Goal: Browse casually: Explore the website without a specific task or goal

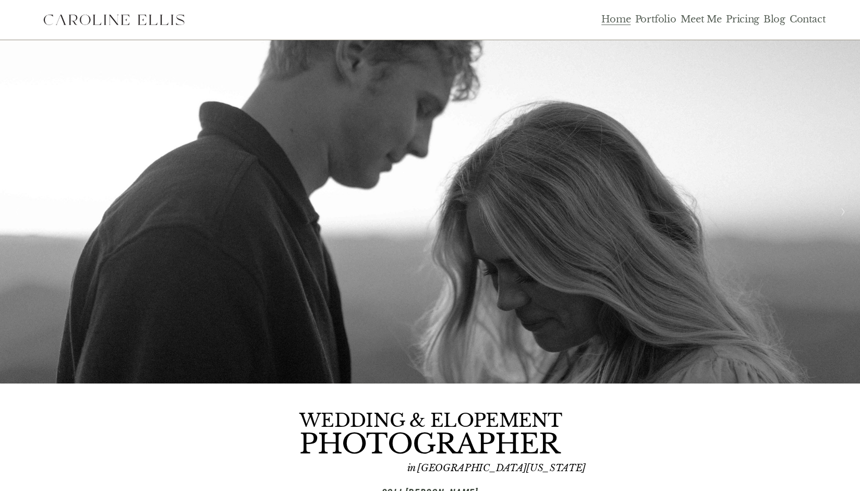
click at [641, 19] on link "Portfolio" at bounding box center [655, 20] width 41 height 12
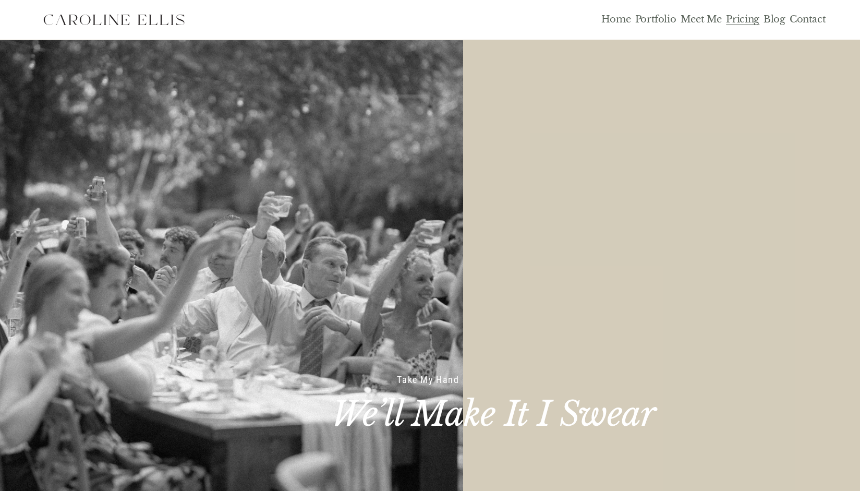
click at [617, 27] on div "Home Portfolio Meet Me Pricing Blog Contact" at bounding box center [429, 20] width 791 height 26
click at [606, 21] on link "Home" at bounding box center [616, 20] width 30 height 12
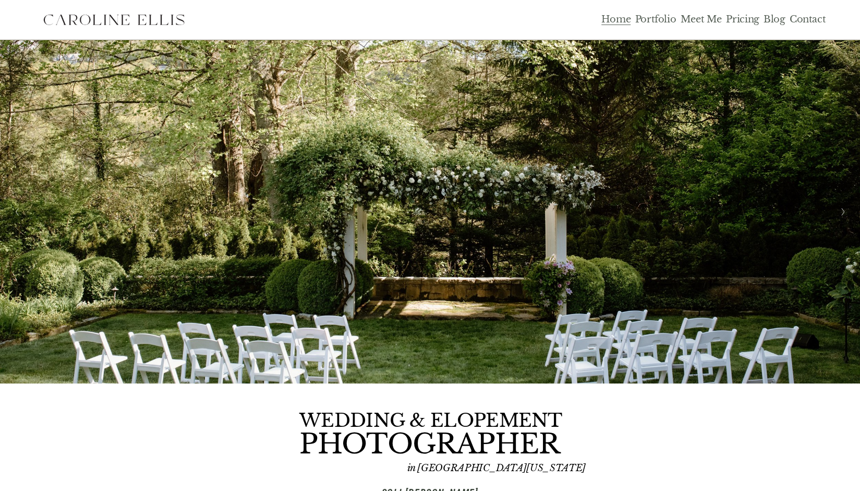
click at [664, 16] on link "Portfolio" at bounding box center [655, 20] width 41 height 12
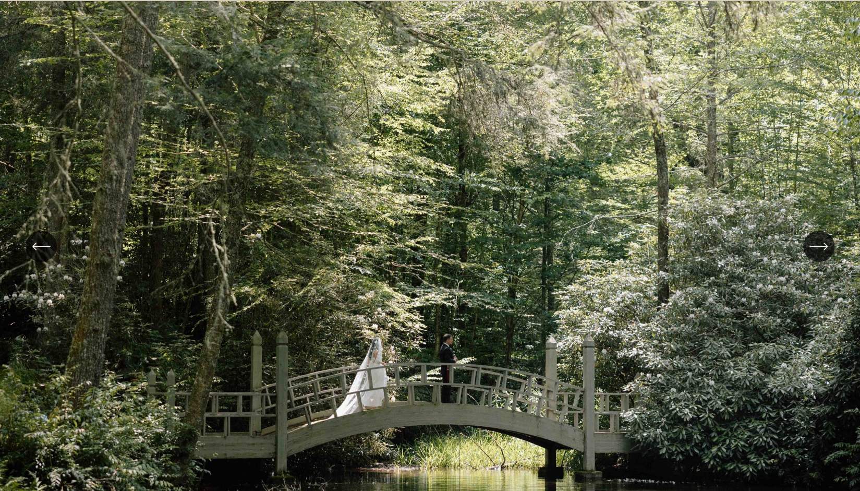
scroll to position [261, 0]
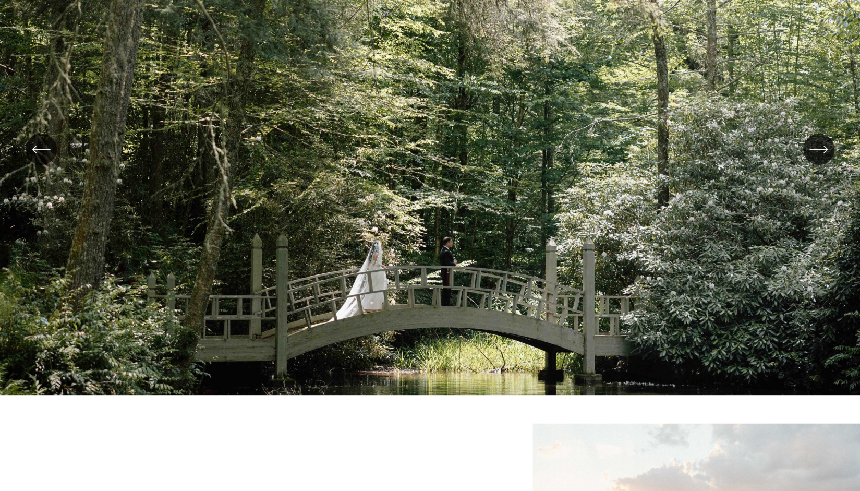
click at [827, 146] on icon "\a \a \a Next\a \a" at bounding box center [818, 149] width 19 height 19
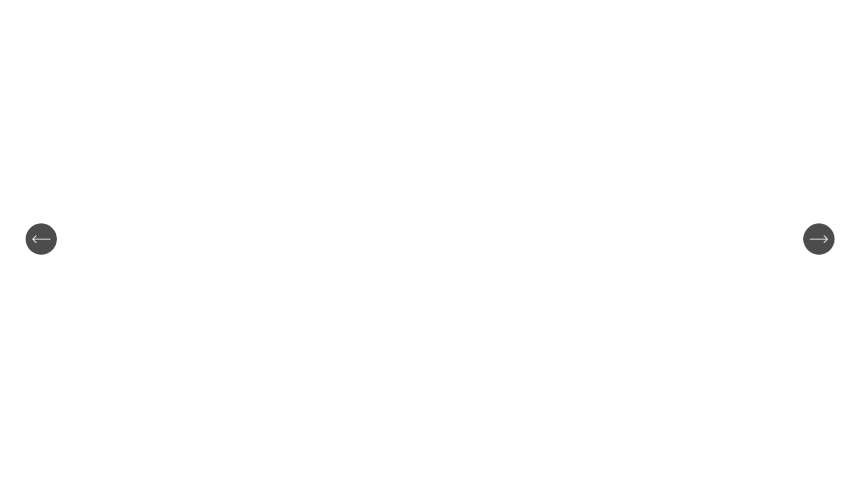
scroll to position [156, 0]
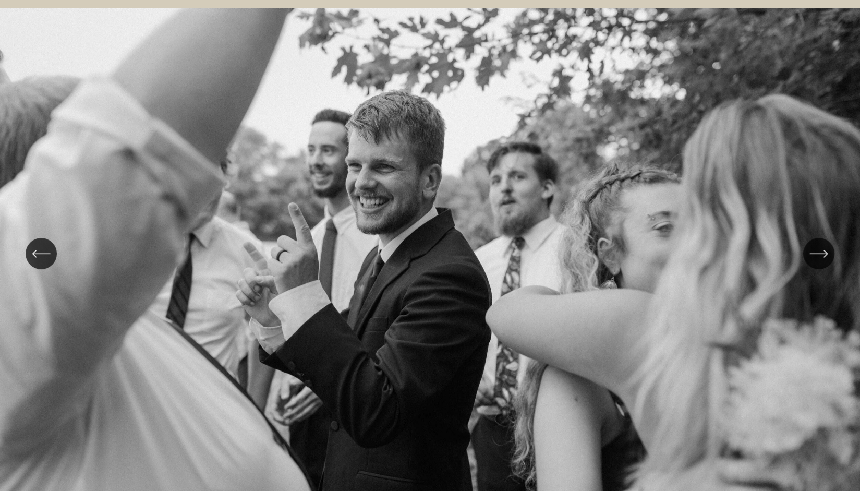
click at [822, 255] on icon "\a \a \a Next\a \a" at bounding box center [818, 253] width 19 height 19
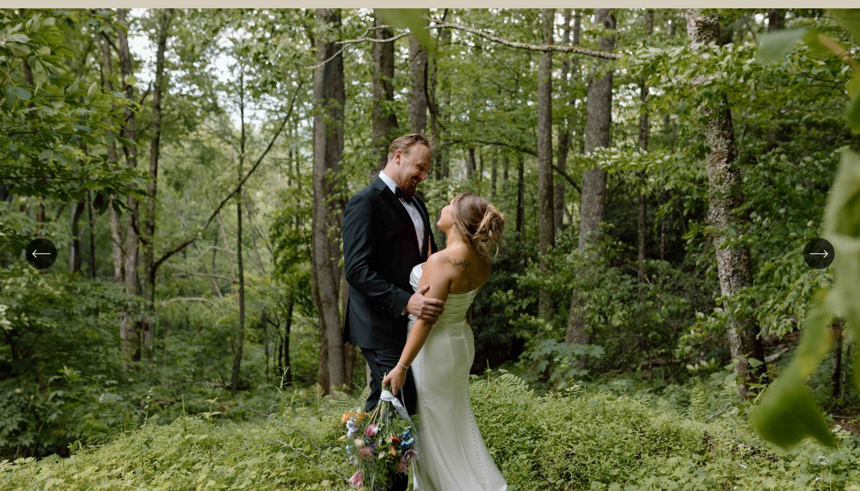
click at [818, 255] on icon "\a \a \a Next\a \a" at bounding box center [818, 253] width 19 height 19
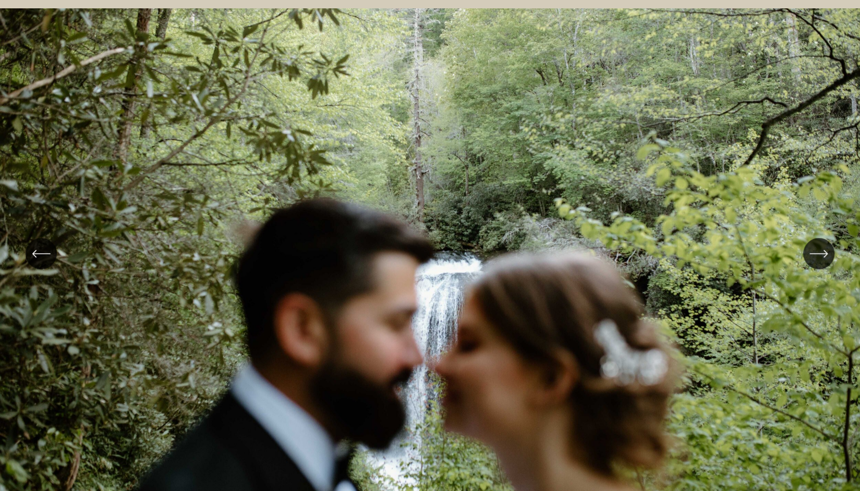
click at [811, 261] on icon "\a \a \a Next\a \a" at bounding box center [818, 253] width 19 height 19
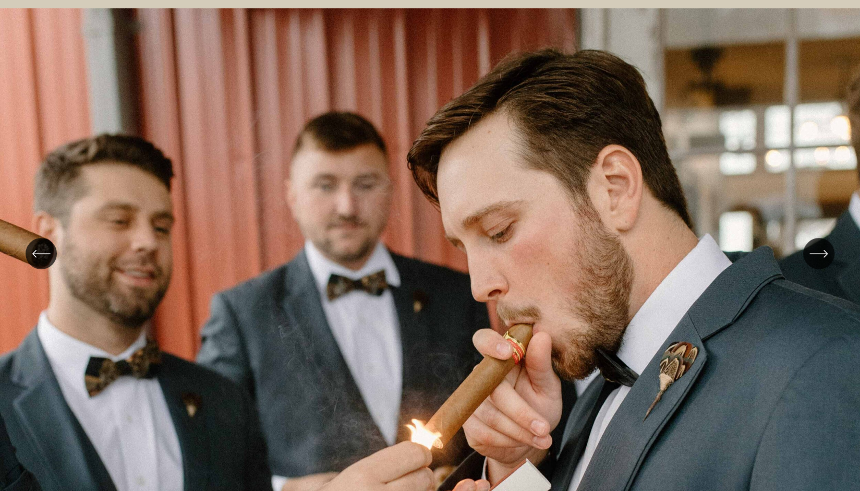
click at [808, 249] on div "\a \a \a Next\a \a" at bounding box center [818, 253] width 31 height 31
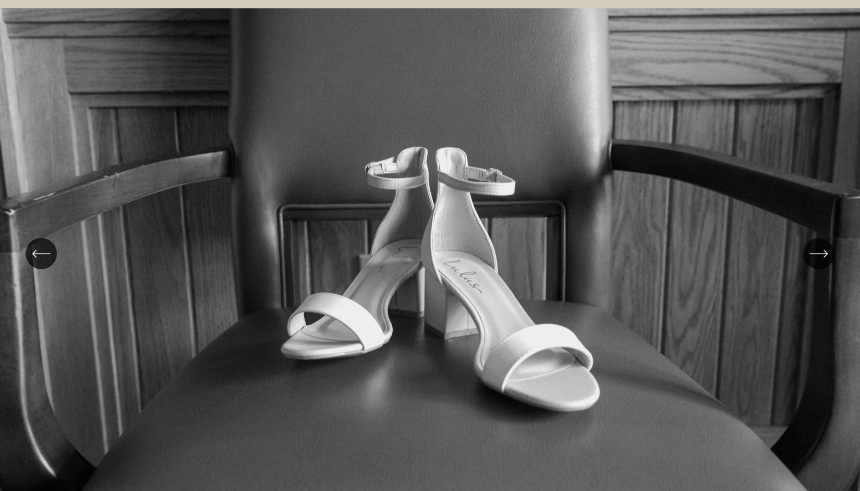
click at [808, 249] on div "\a \a \a Next\a \a" at bounding box center [818, 253] width 31 height 31
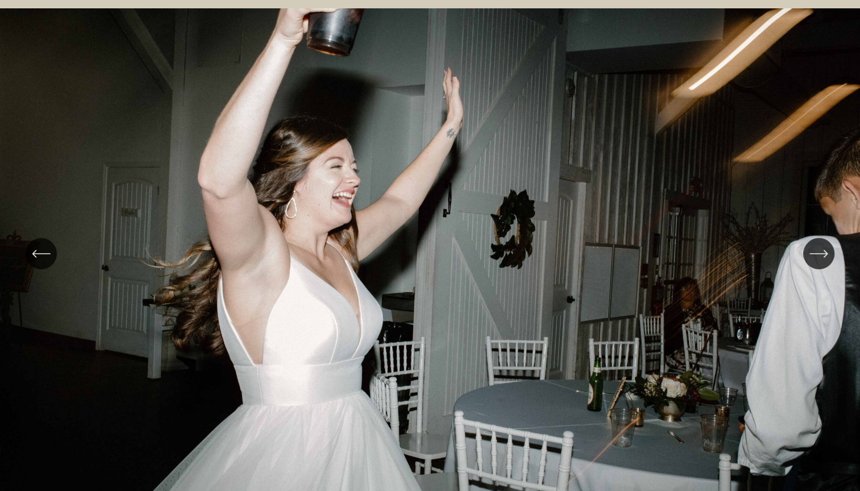
click at [808, 249] on div "\a \a \a Next\a \a" at bounding box center [818, 253] width 31 height 31
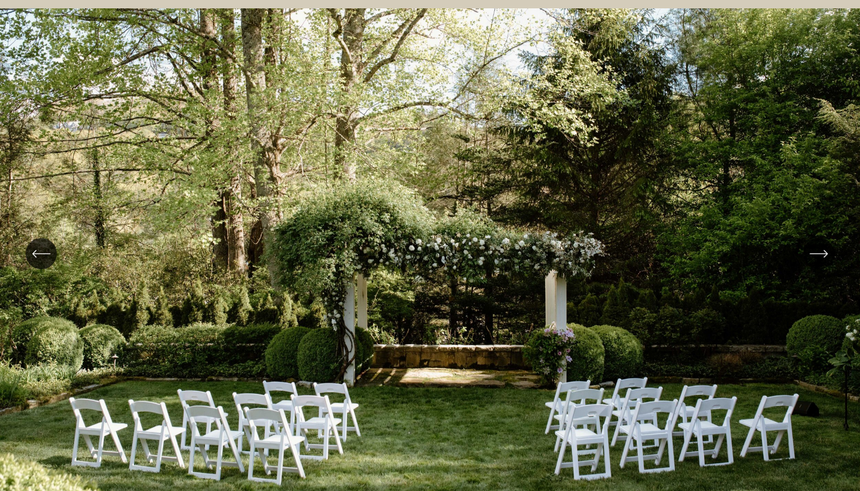
click at [819, 253] on icon "\a \a \a Next\a \a" at bounding box center [818, 253] width 19 height 19
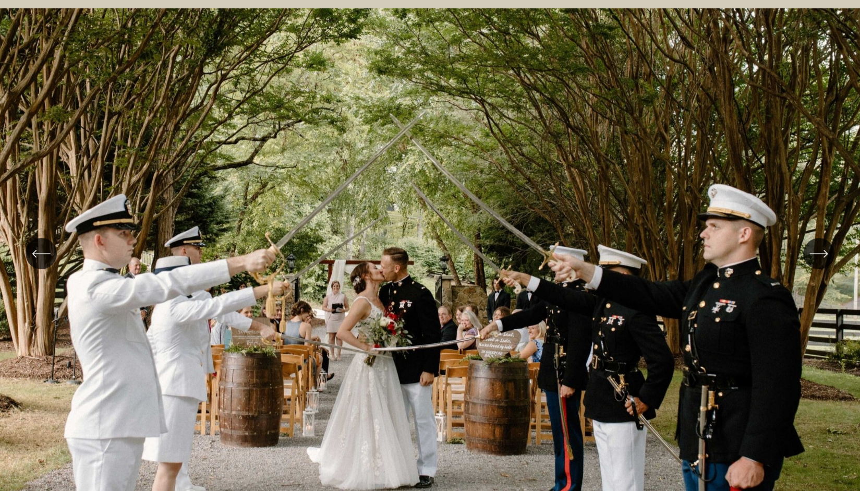
click at [819, 253] on icon "\a \a \a Next\a \a" at bounding box center [818, 253] width 19 height 19
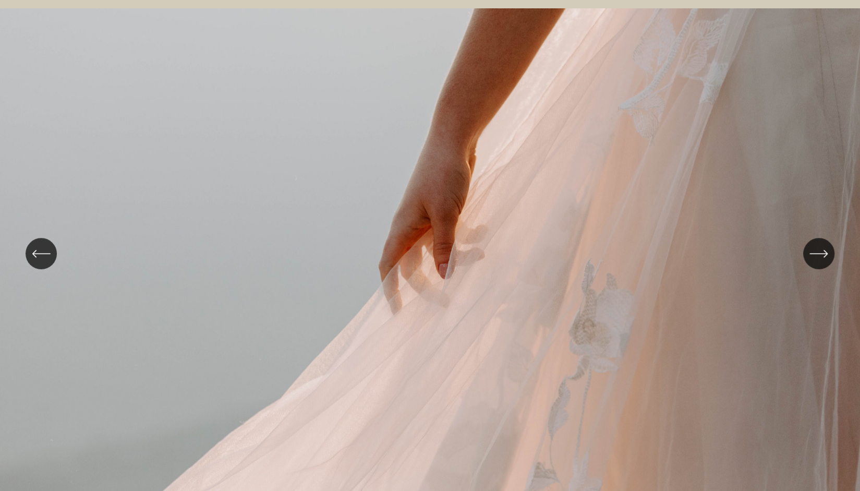
click at [819, 253] on icon "\a \a \a Next\a \a" at bounding box center [818, 253] width 19 height 19
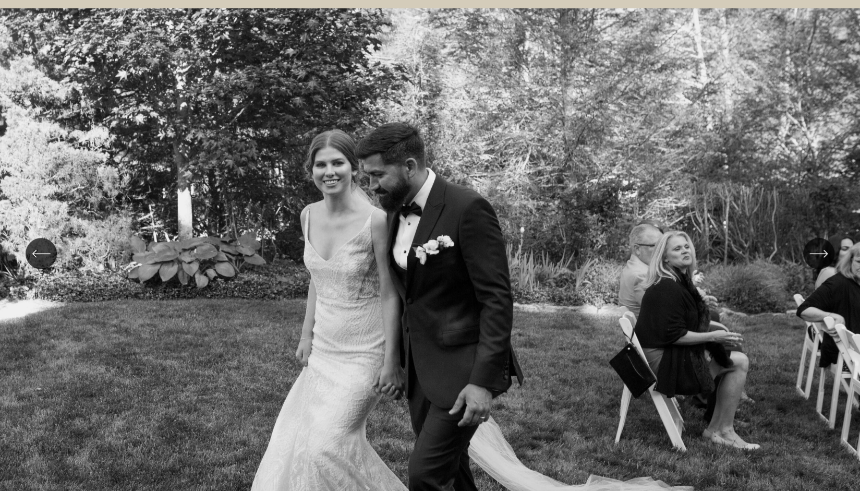
click at [819, 253] on icon "\a \a \a Next\a \a" at bounding box center [818, 253] width 19 height 19
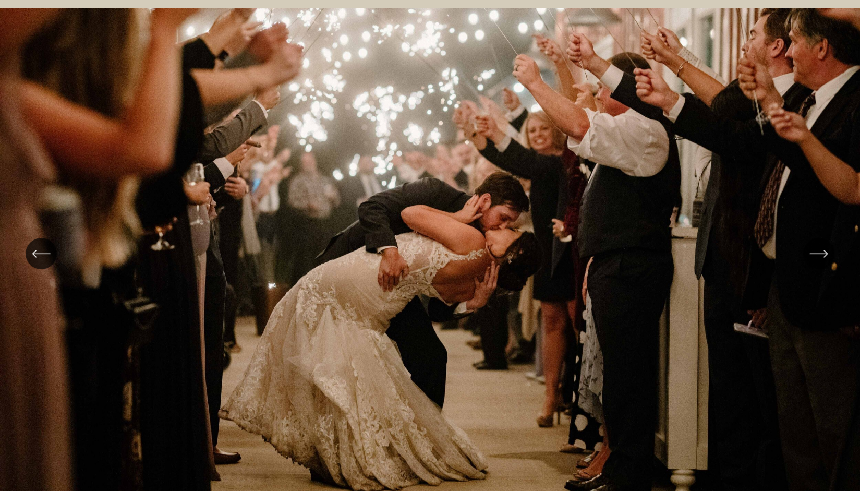
click at [819, 253] on icon "\a \a \a Next\a \a" at bounding box center [818, 253] width 19 height 19
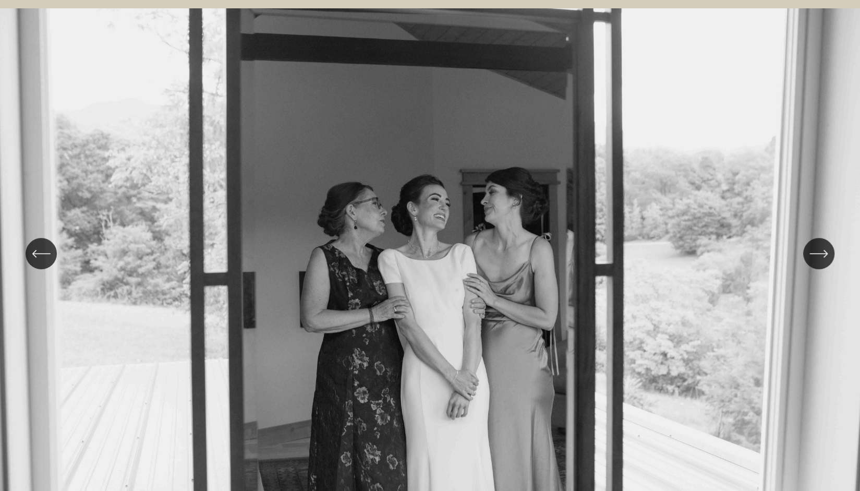
click at [819, 253] on icon "\a \a \a Next\a \a" at bounding box center [818, 253] width 19 height 19
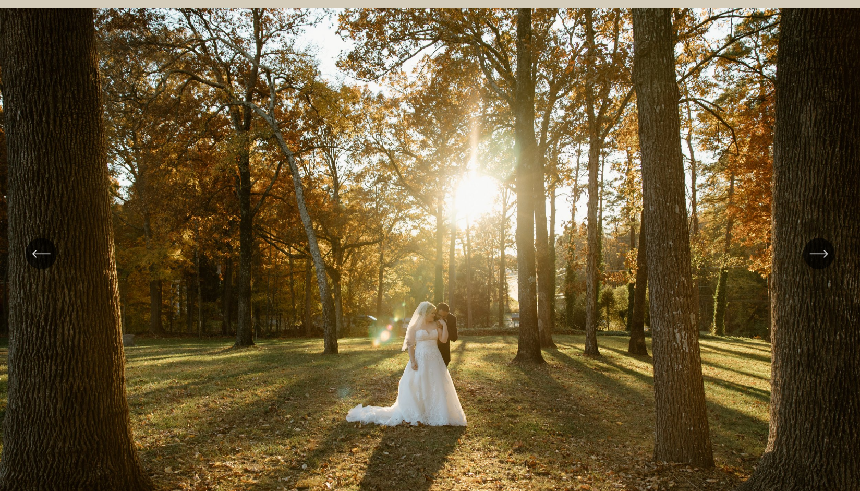
click at [819, 253] on icon "\a \a \a Next\a \a" at bounding box center [818, 253] width 19 height 19
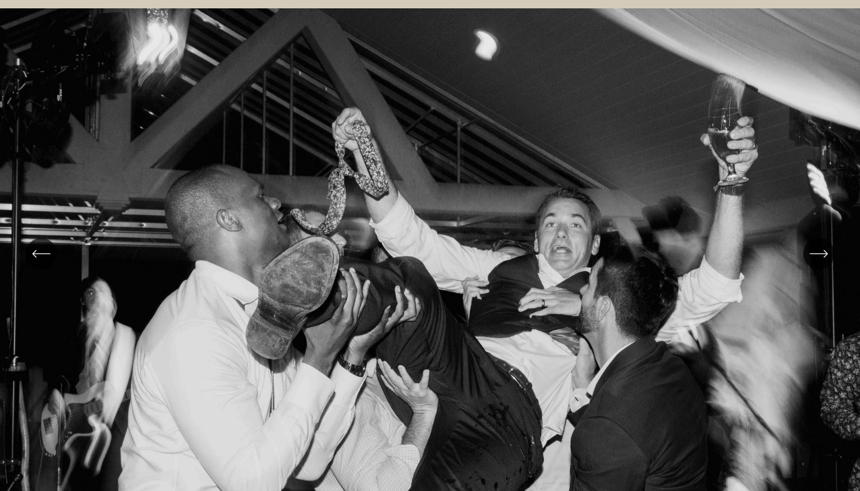
click at [819, 253] on icon "\a \a \a Next\a \a" at bounding box center [818, 253] width 19 height 19
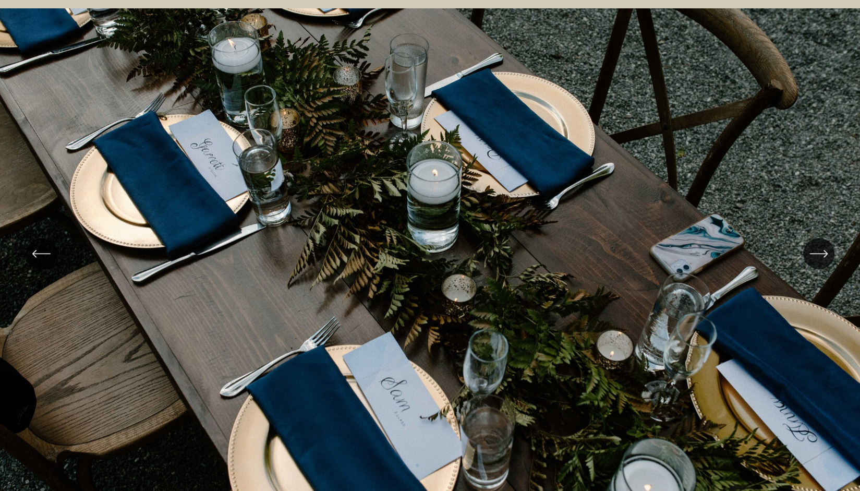
click at [819, 253] on icon "\a \a \a Next\a \a" at bounding box center [818, 253] width 19 height 19
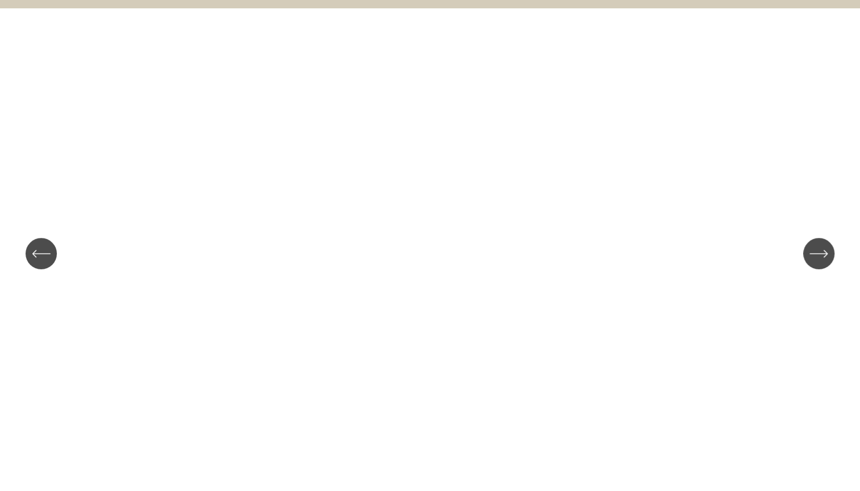
click at [819, 253] on icon "\a \a \a Next\a \a" at bounding box center [818, 253] width 19 height 19
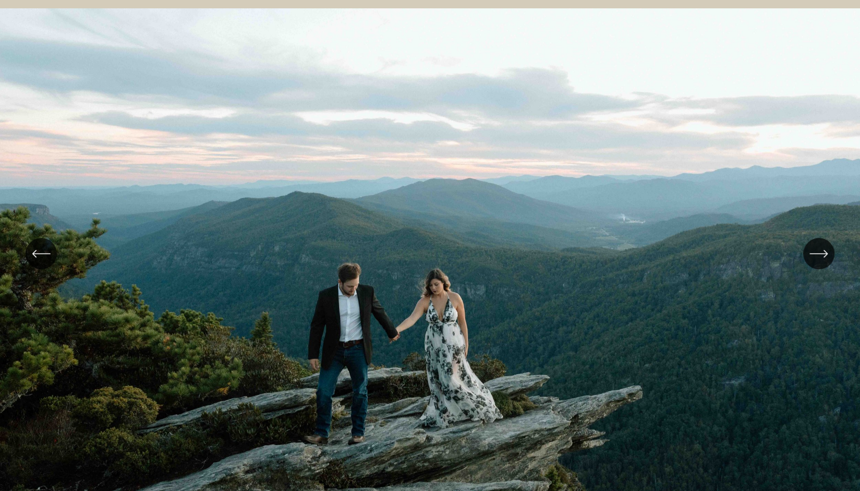
click at [819, 253] on icon "\a \a \a Next\a \a" at bounding box center [818, 253] width 19 height 19
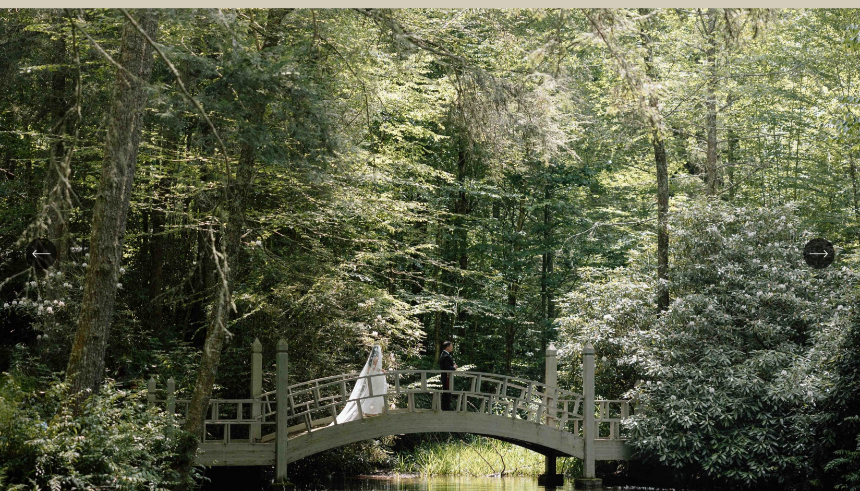
click at [819, 253] on icon "\a \a \a Next\a \a" at bounding box center [818, 253] width 19 height 19
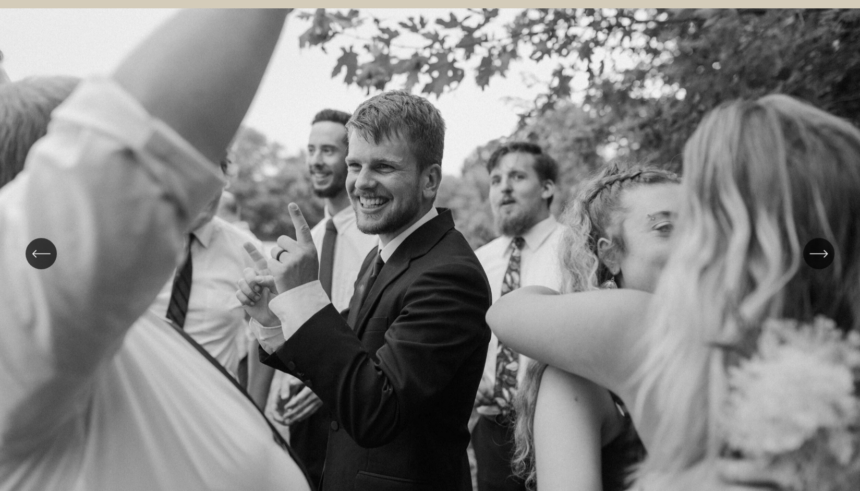
click at [819, 253] on icon "\a \a \a Next\a \a" at bounding box center [818, 253] width 19 height 19
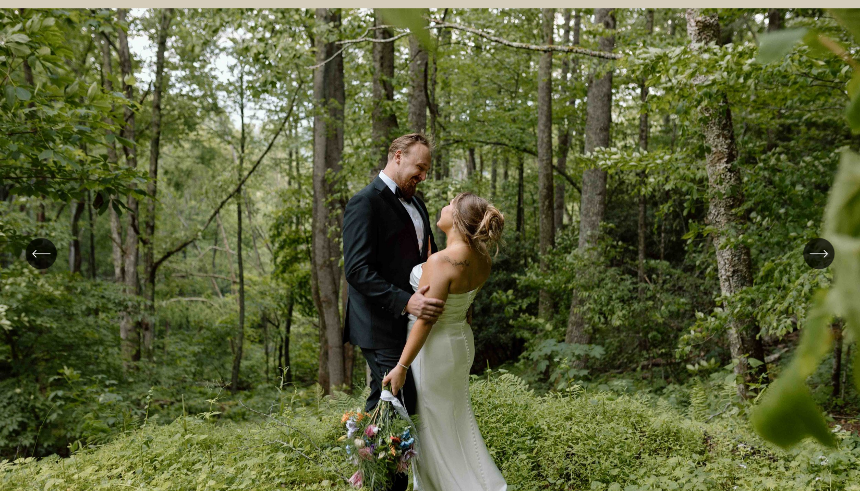
click at [819, 253] on icon "\a \a \a Next\a \a" at bounding box center [818, 253] width 19 height 19
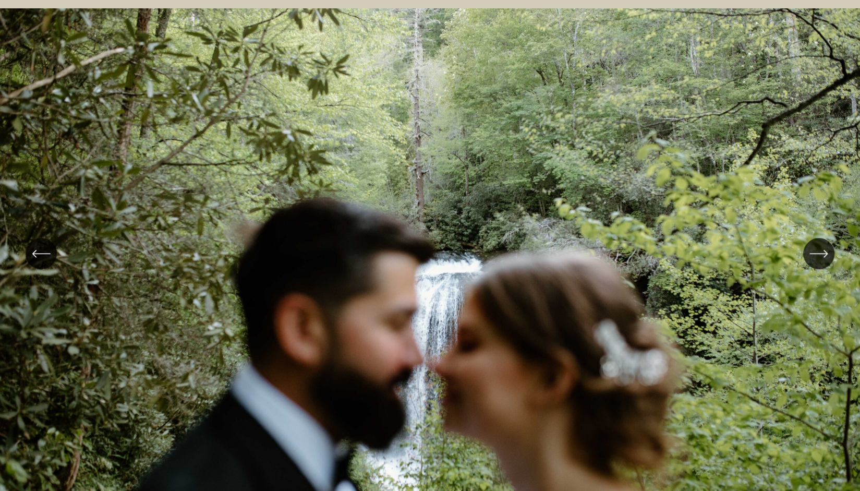
click at [819, 253] on icon "\a \a \a Next\a \a" at bounding box center [818, 253] width 19 height 19
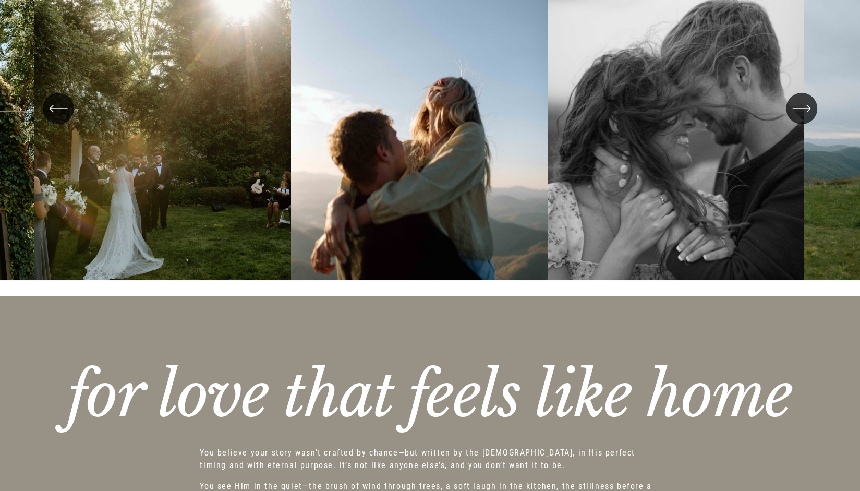
scroll to position [2398, 0]
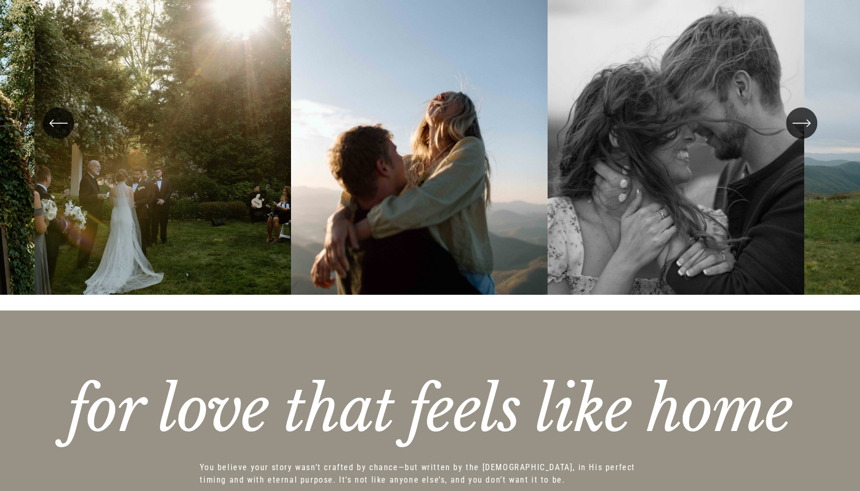
click at [790, 125] on div "\a \a \a Next\a \a" at bounding box center [801, 122] width 31 height 31
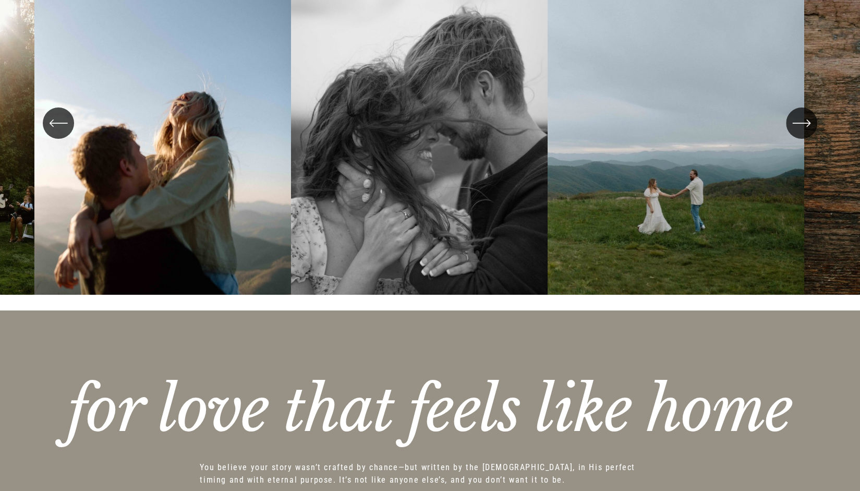
click at [788, 129] on div "\a \a \a Next\a \a" at bounding box center [801, 122] width 31 height 31
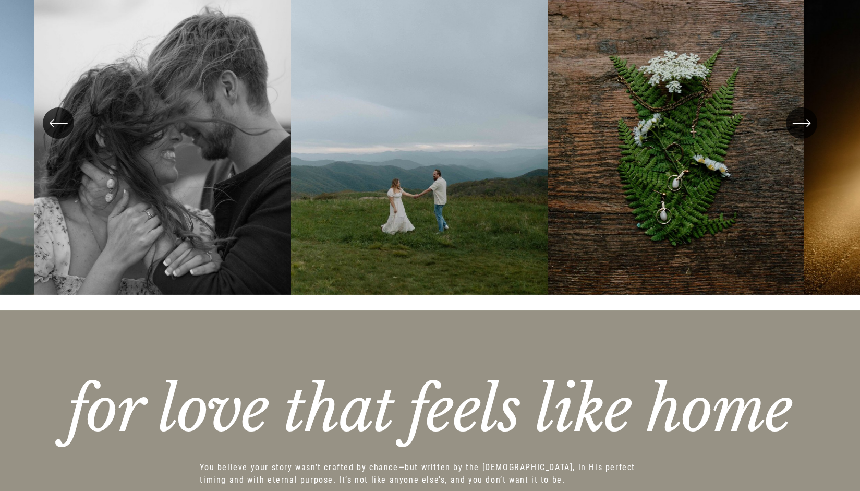
click at [788, 129] on div "\a \a \a Next\a \a" at bounding box center [801, 122] width 31 height 31
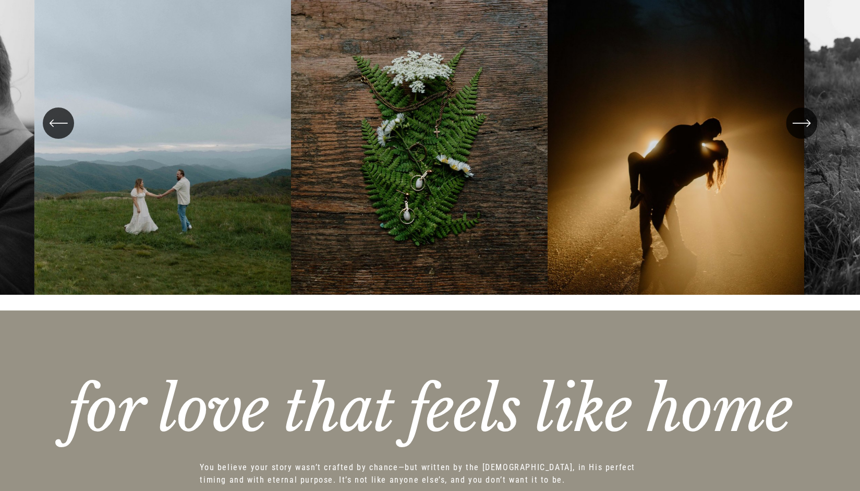
click at [788, 129] on div "\a \a \a Next\a \a" at bounding box center [801, 122] width 31 height 31
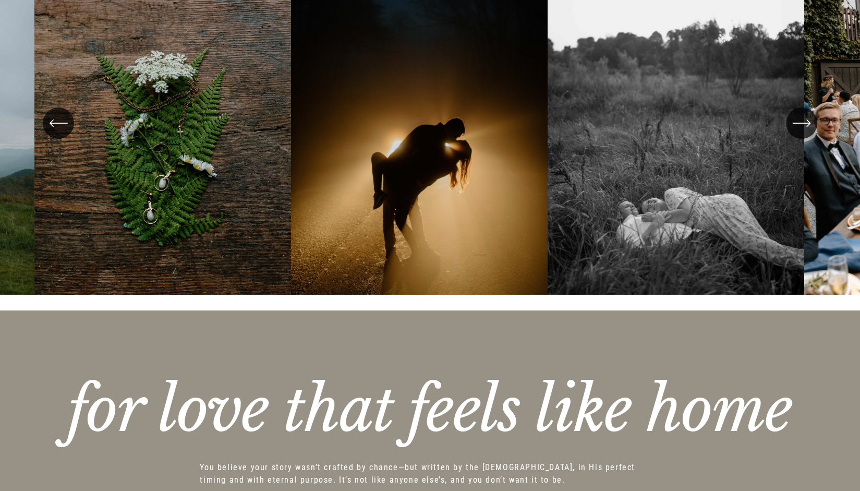
click at [788, 129] on div "\a \a \a Next\a \a" at bounding box center [801, 122] width 31 height 31
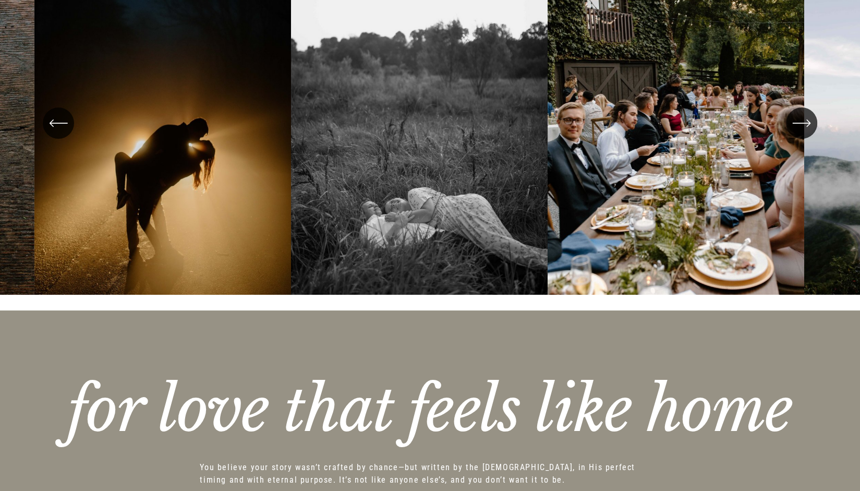
click at [788, 131] on div "\a \a \a Next\a \a" at bounding box center [801, 122] width 31 height 31
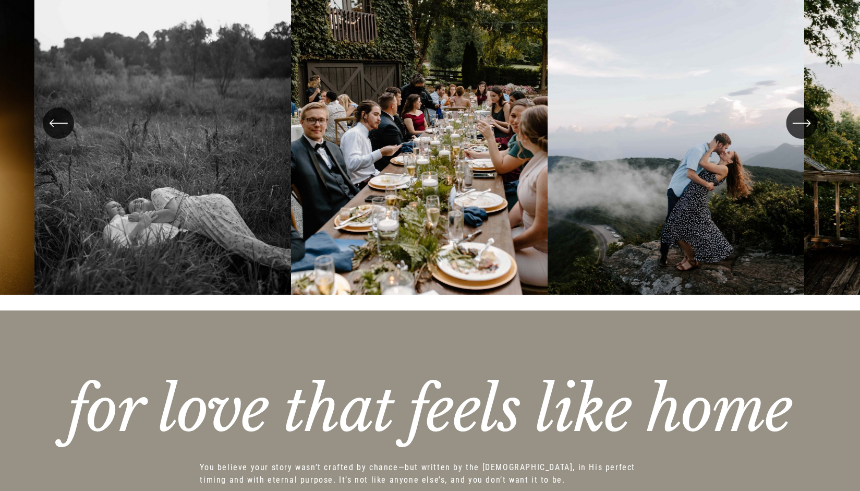
click at [788, 131] on div "\a \a \a Next\a \a" at bounding box center [801, 122] width 31 height 31
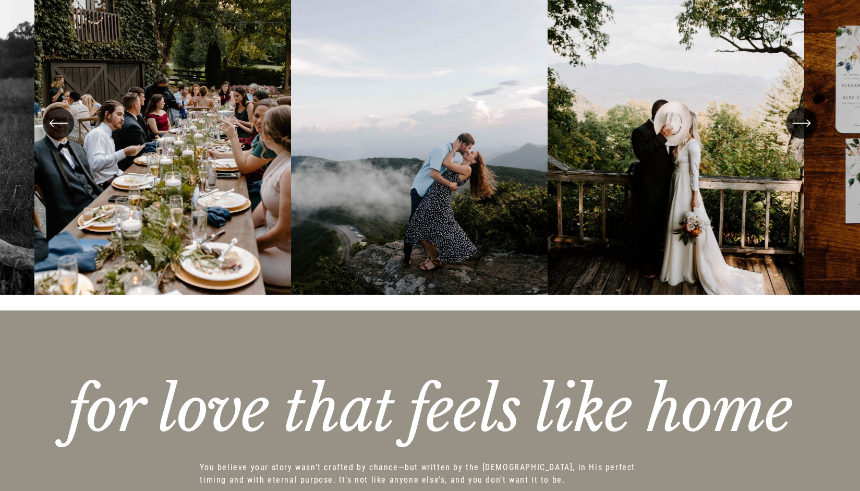
click at [788, 131] on div "\a \a \a Next\a \a" at bounding box center [801, 122] width 31 height 31
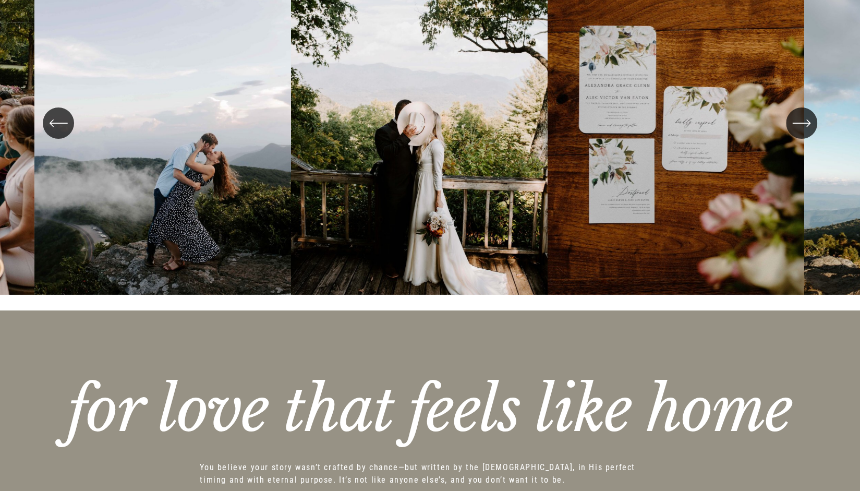
click at [788, 131] on div "\a \a \a Next\a \a" at bounding box center [801, 122] width 31 height 31
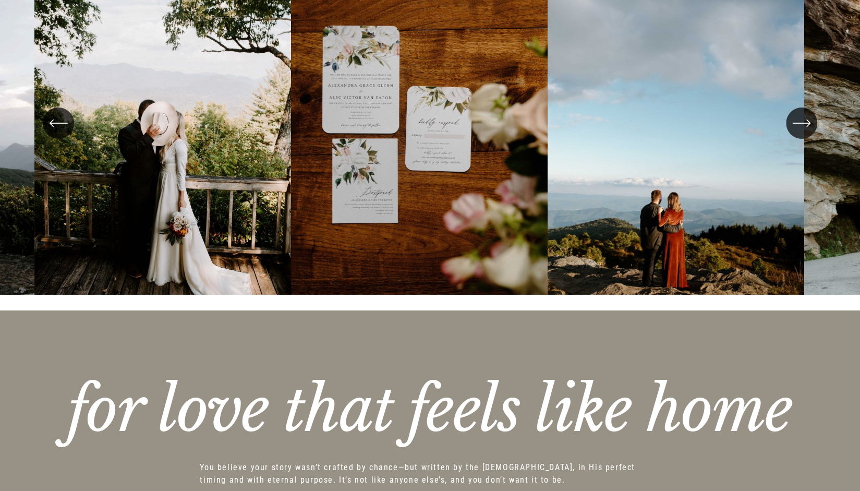
click at [788, 131] on div "\a \a \a Next\a \a" at bounding box center [801, 122] width 31 height 31
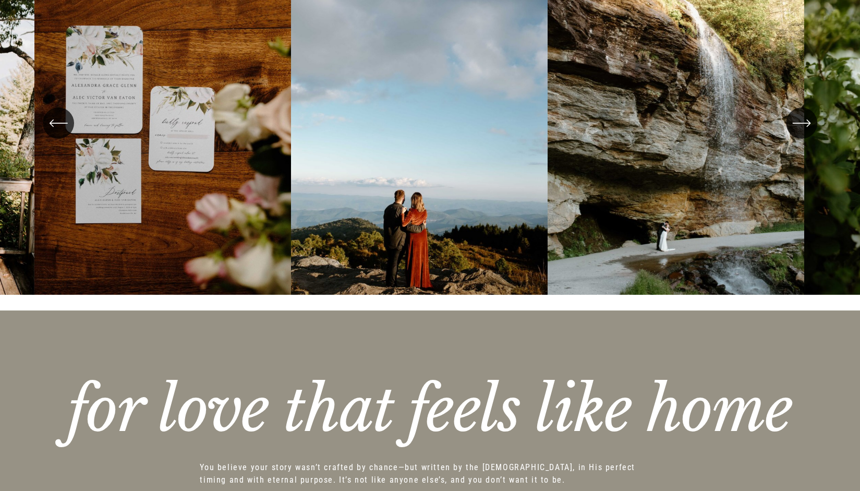
click at [788, 131] on div "\a \a \a Next\a \a" at bounding box center [801, 122] width 31 height 31
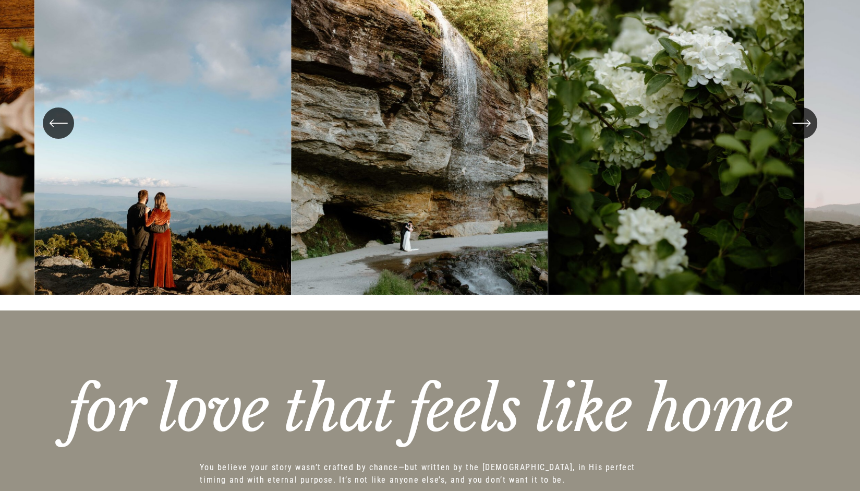
click at [788, 131] on div "\a \a \a Next\a \a" at bounding box center [801, 122] width 31 height 31
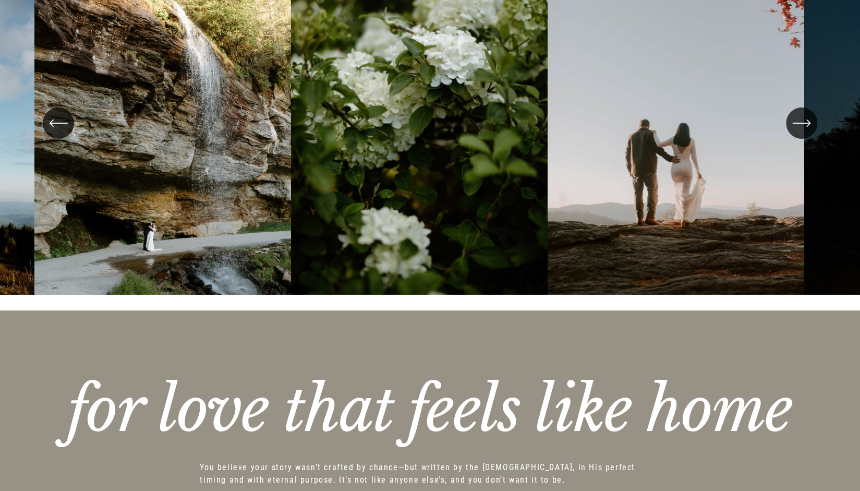
click at [788, 131] on div "\a \a \a Next\a \a" at bounding box center [801, 122] width 31 height 31
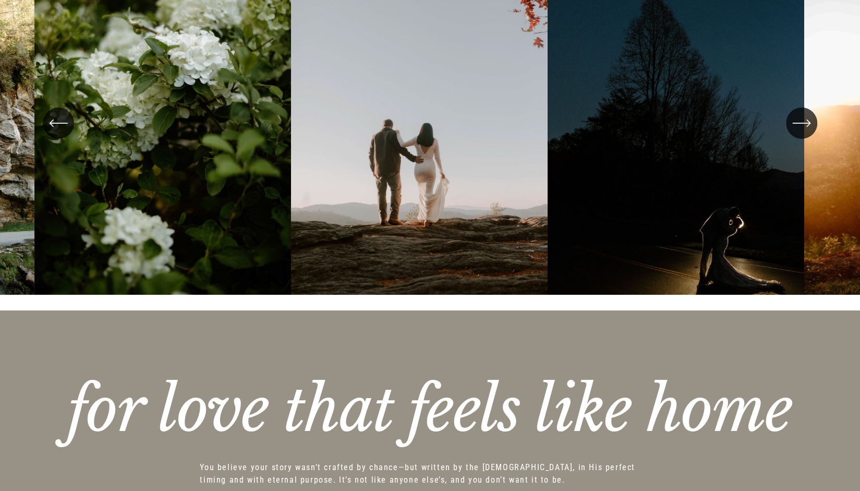
click at [788, 131] on div "\a \a \a Next\a \a" at bounding box center [801, 122] width 31 height 31
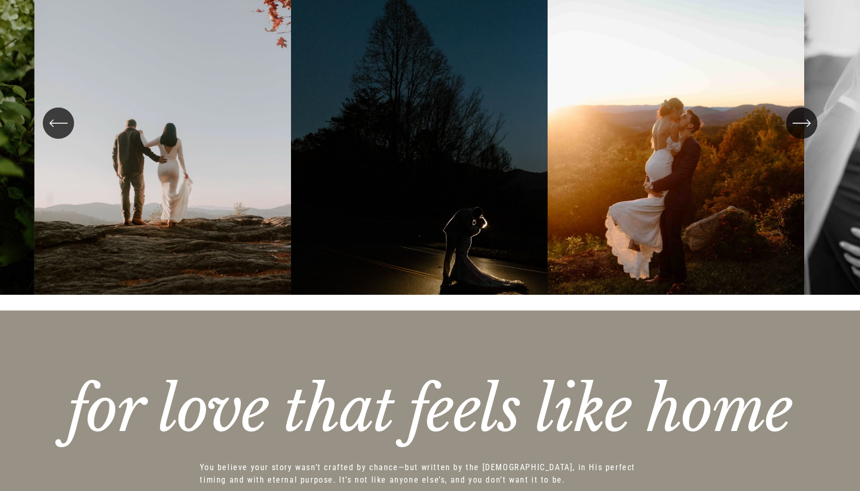
click at [788, 131] on div "\a \a \a Next\a \a" at bounding box center [801, 122] width 31 height 31
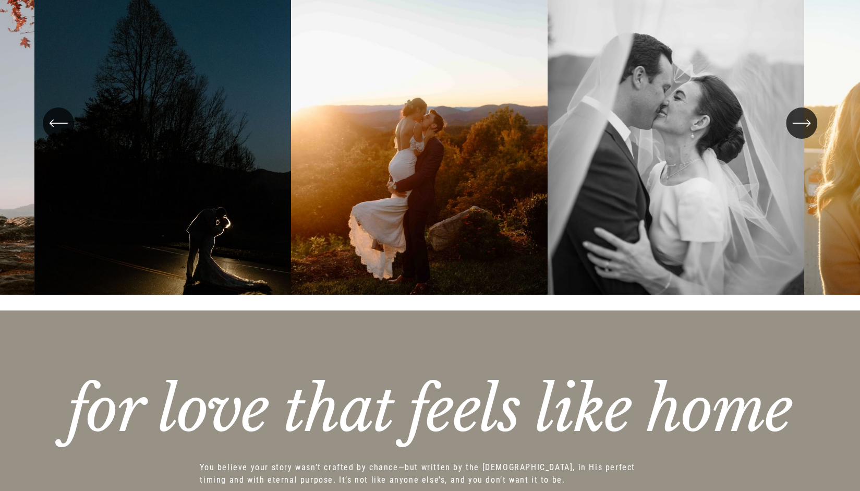
click at [788, 131] on div "\a \a \a Next\a \a" at bounding box center [801, 122] width 31 height 31
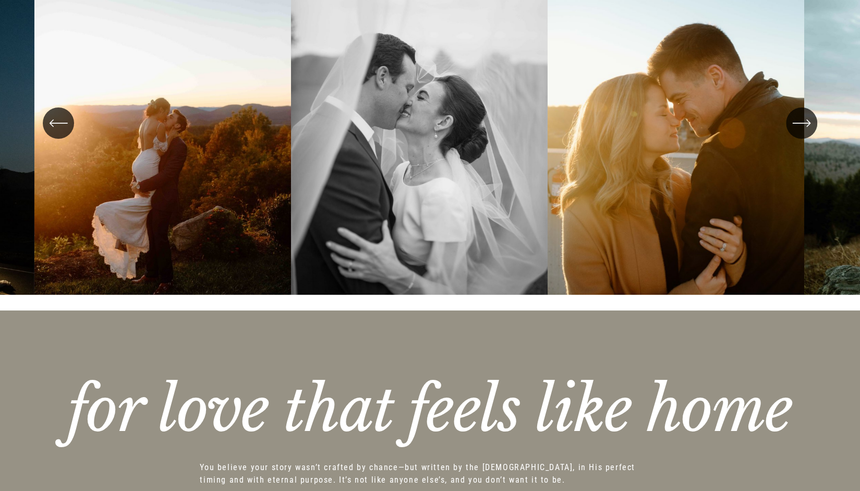
click at [788, 131] on div "\a \a \a Next\a \a" at bounding box center [801, 122] width 31 height 31
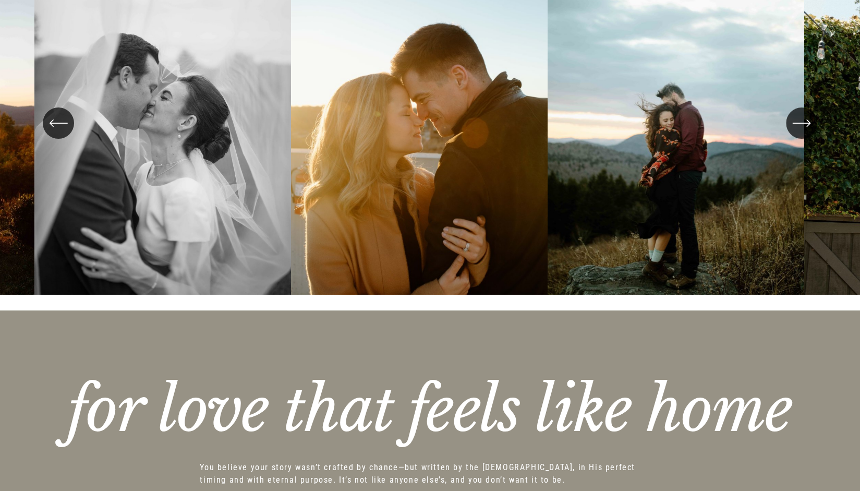
click at [788, 131] on div "\a \a \a Next\a \a" at bounding box center [801, 122] width 31 height 31
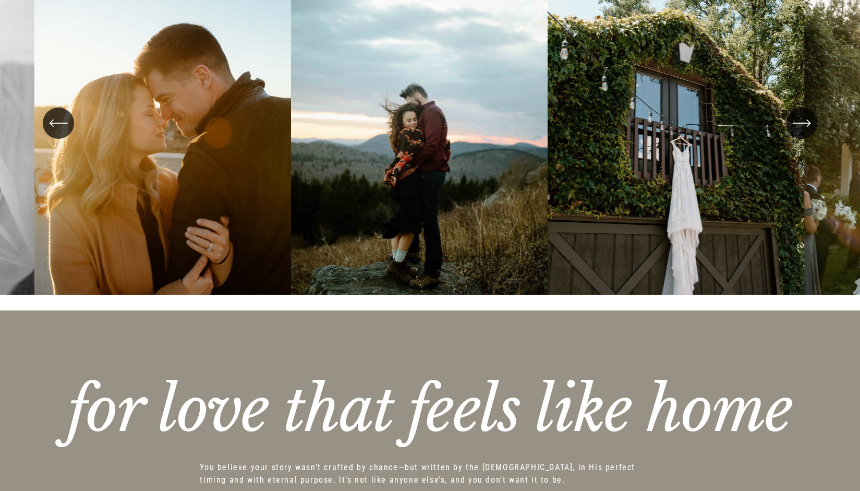
click at [788, 131] on div "\a \a \a Next\a \a" at bounding box center [801, 122] width 31 height 31
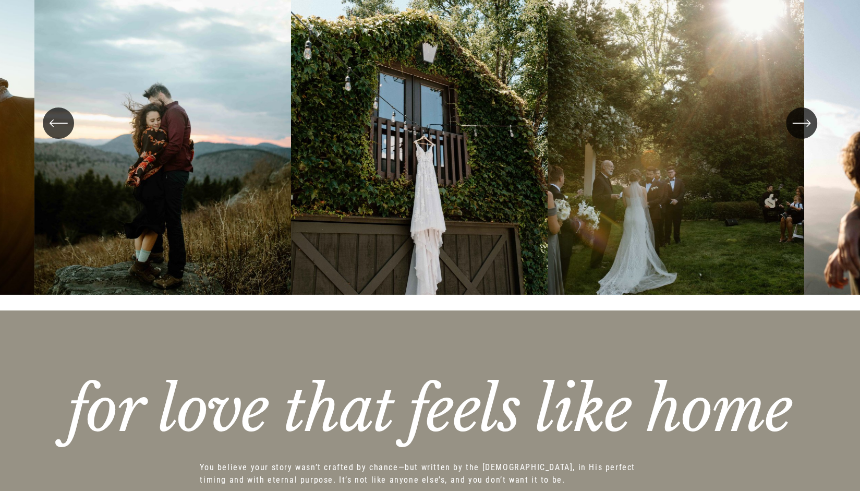
click at [788, 131] on div "\a \a \a Next\a \a" at bounding box center [801, 122] width 31 height 31
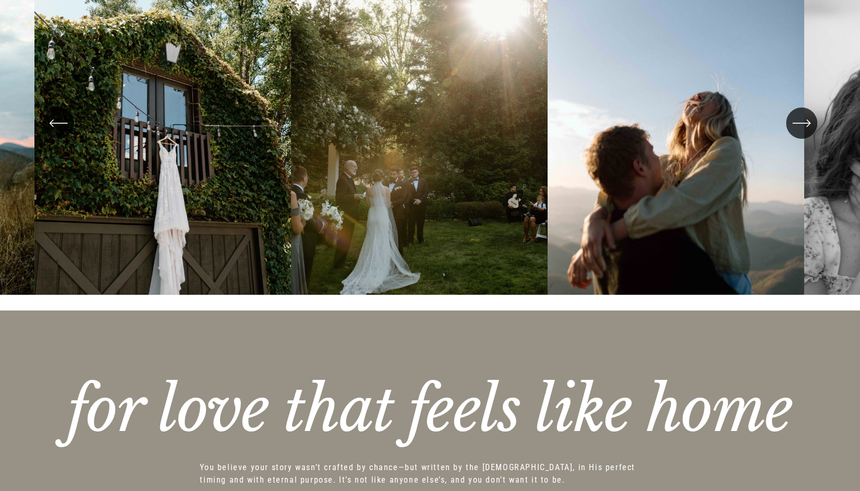
click at [788, 131] on div "\a \a \a Next\a \a" at bounding box center [801, 122] width 31 height 31
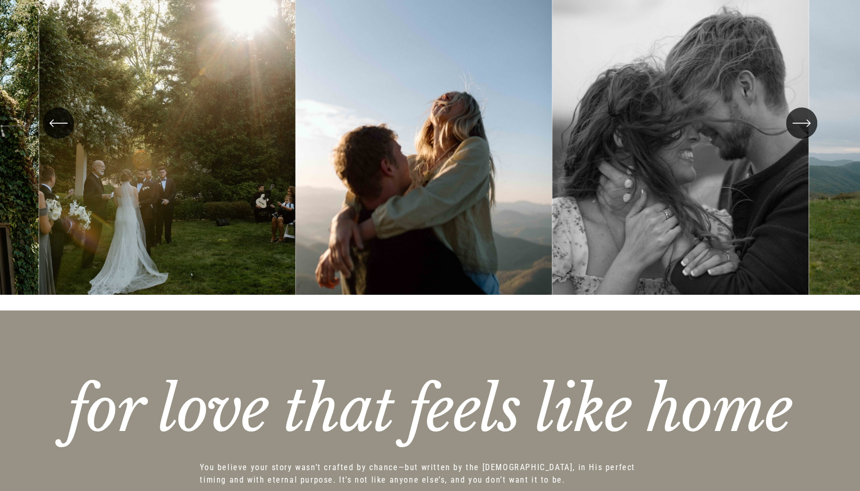
click at [788, 131] on div "\a \a \a Next\a \a" at bounding box center [801, 122] width 31 height 31
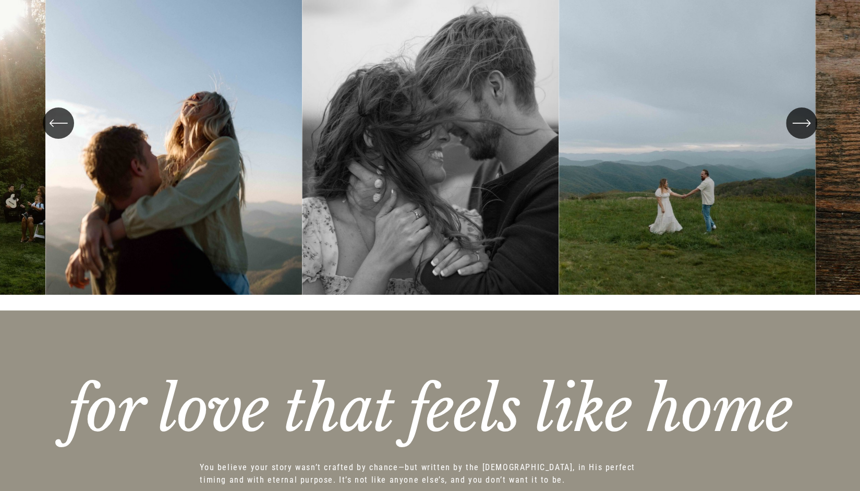
click at [788, 131] on div "\a \a \a Next\a \a" at bounding box center [801, 122] width 31 height 31
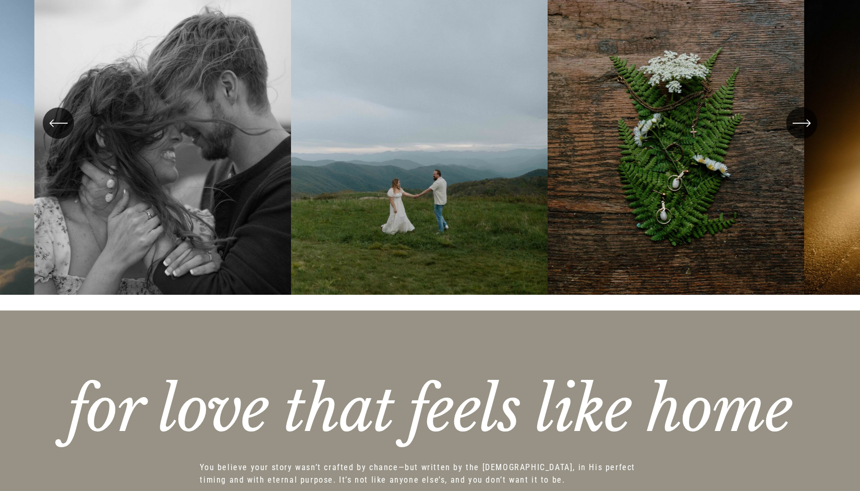
click at [788, 131] on div "\a \a \a Next\a \a" at bounding box center [801, 122] width 31 height 31
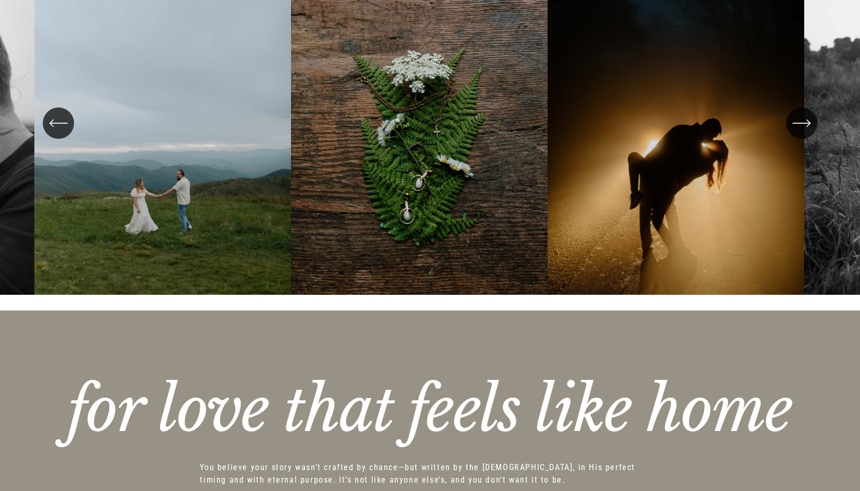
click at [788, 131] on div "\a \a \a Next\a \a" at bounding box center [801, 122] width 31 height 31
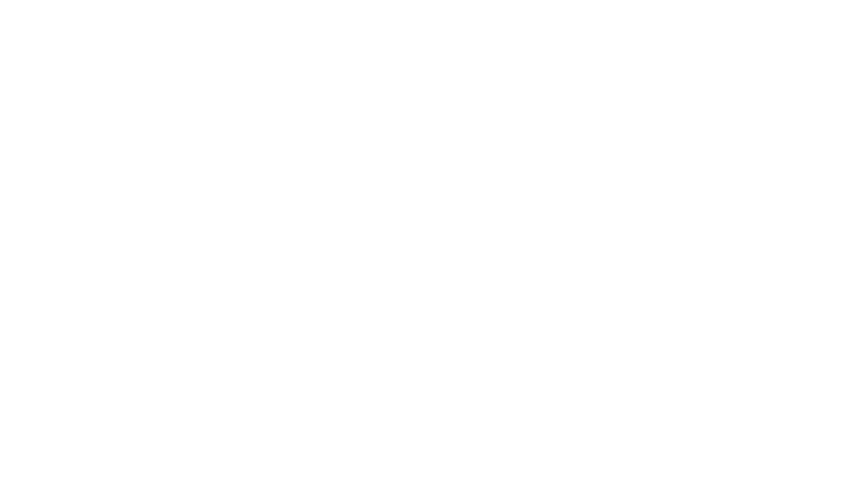
scroll to position [4588, 0]
